Goal: Contribute content

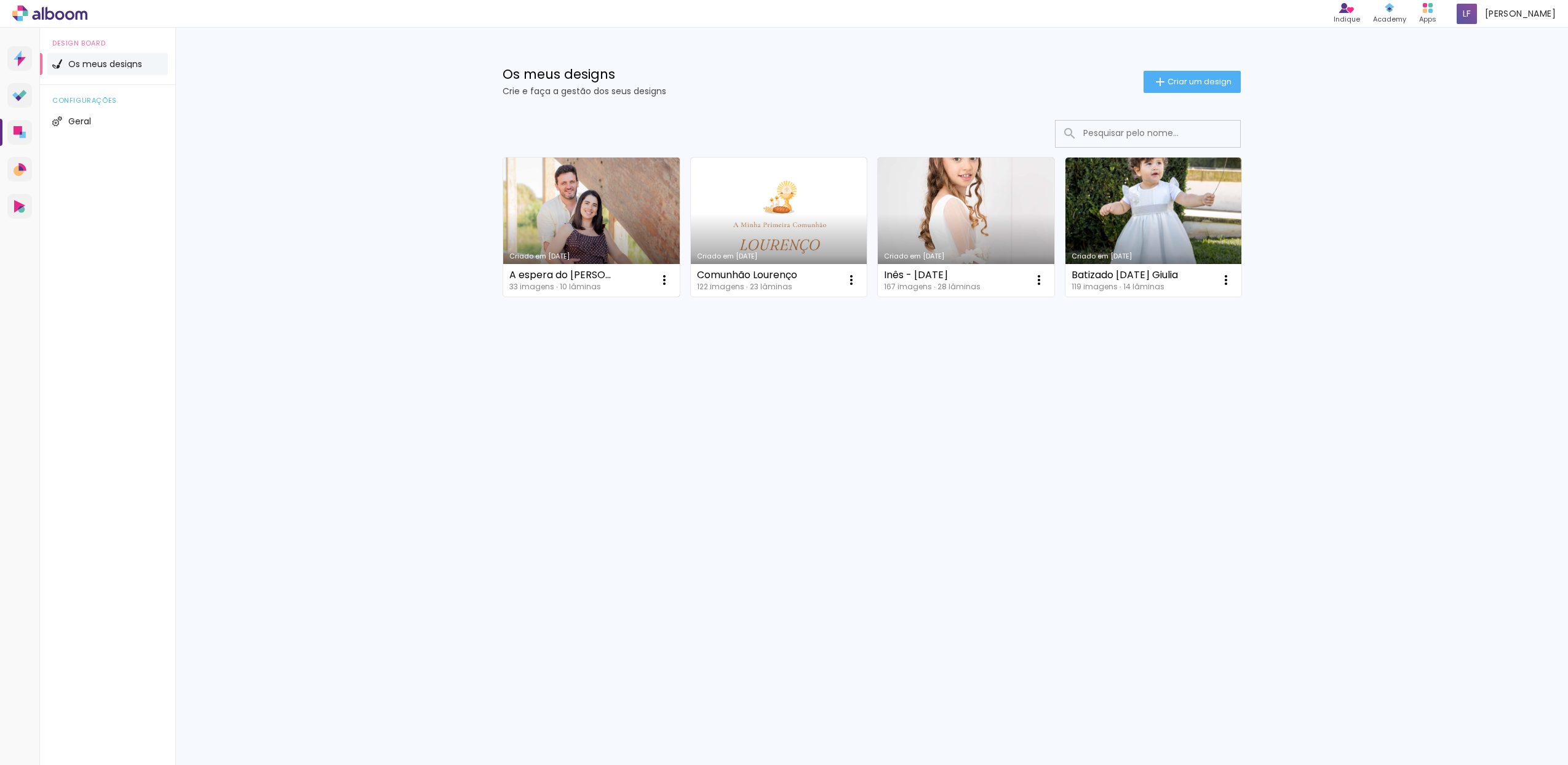
click at [581, 212] on link "Criado em [DATE]" at bounding box center [592, 227] width 177 height 139
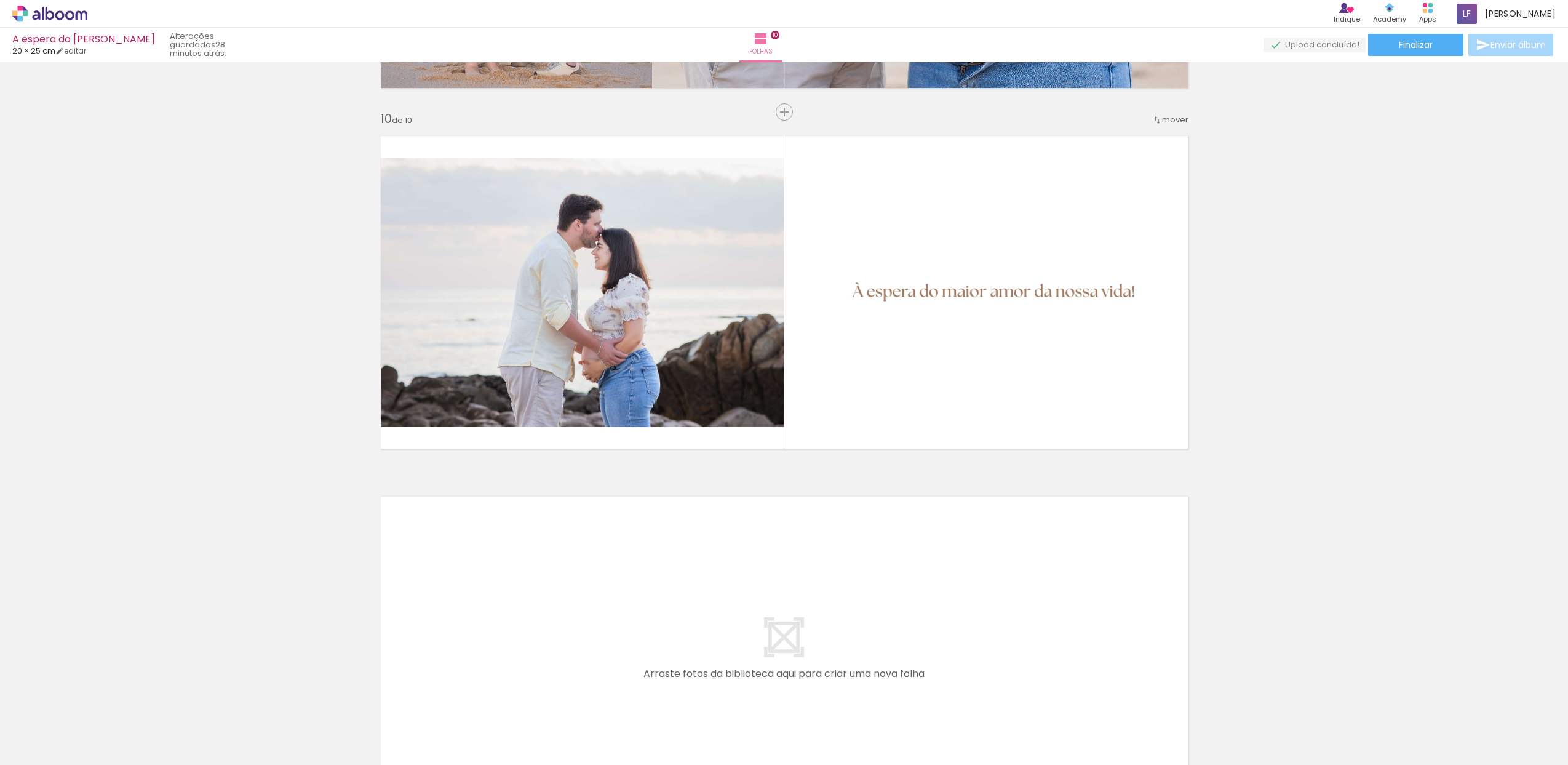
scroll to position [3200, 0]
